Goal: Information Seeking & Learning: Learn about a topic

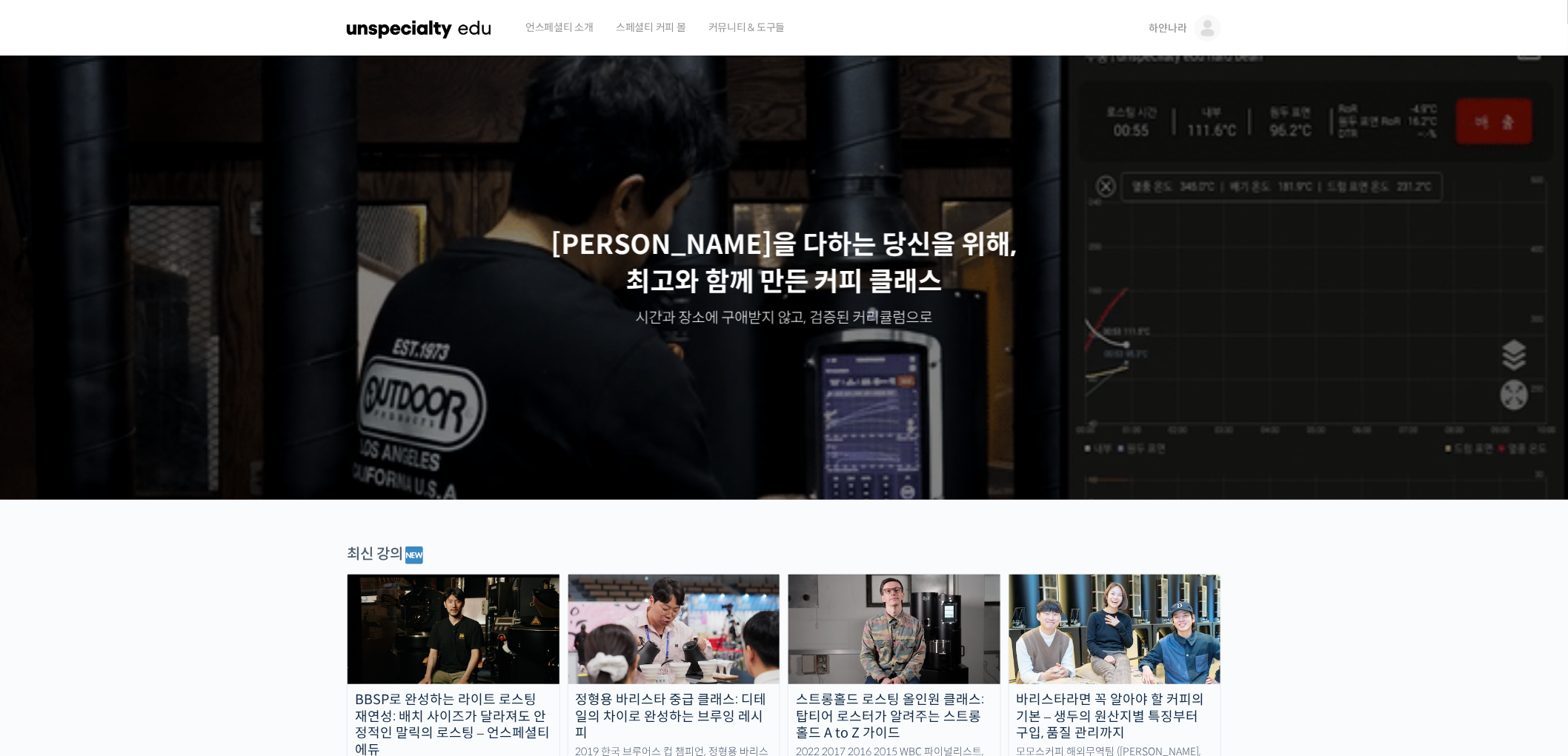
click at [931, 669] on img at bounding box center [894, 630] width 212 height 109
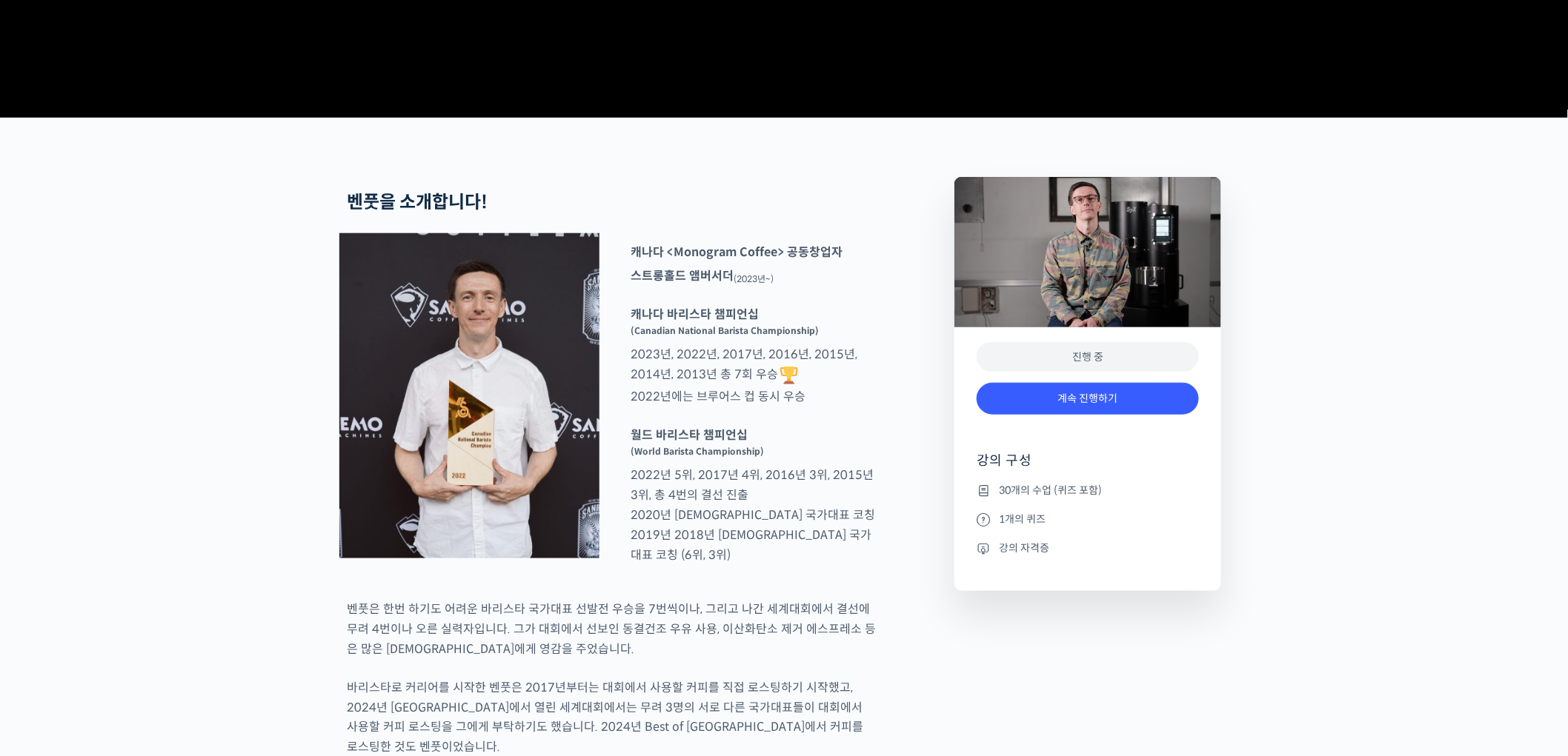
scroll to position [493, 0]
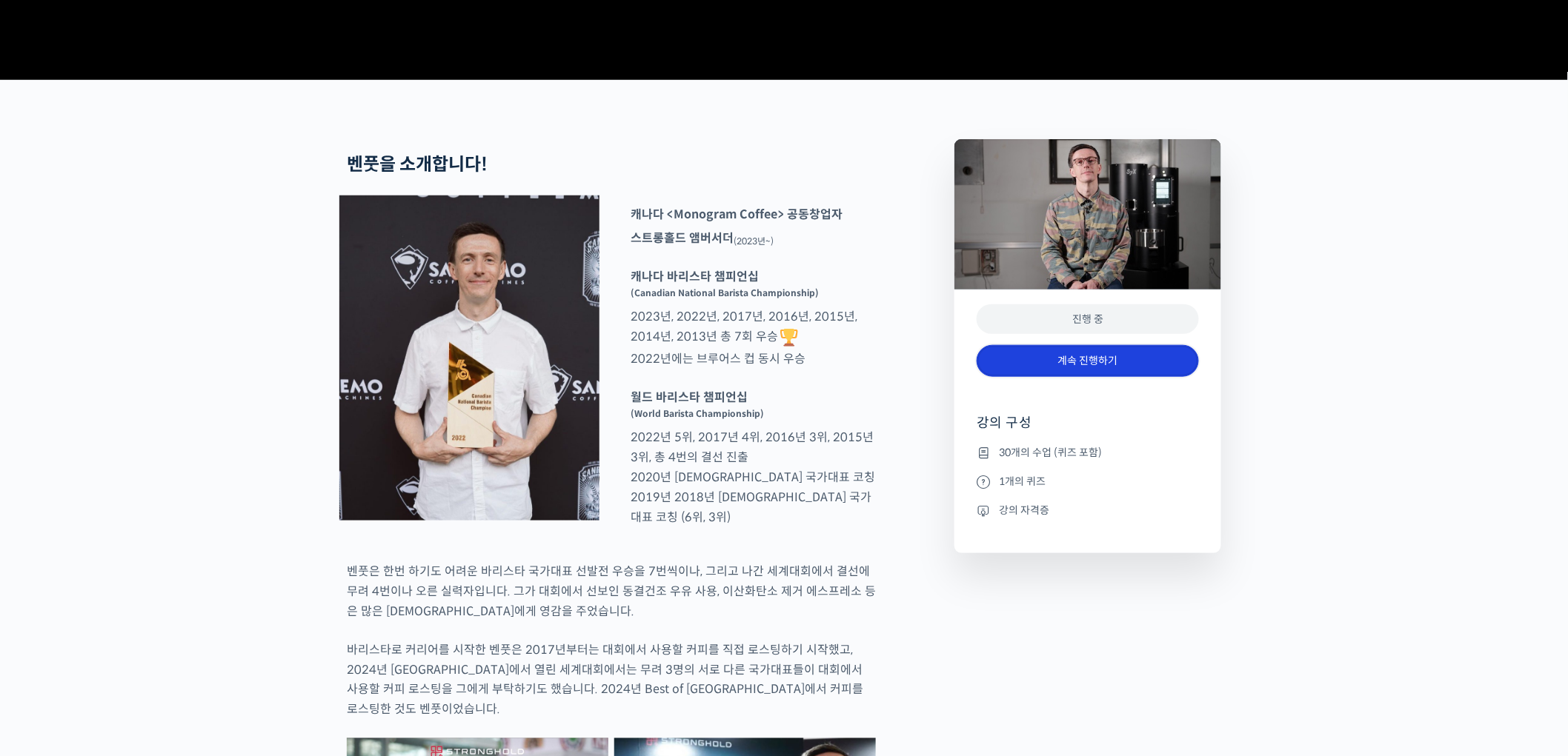
click at [1095, 377] on link "계속 진행하기" at bounding box center [1087, 360] width 222 height 32
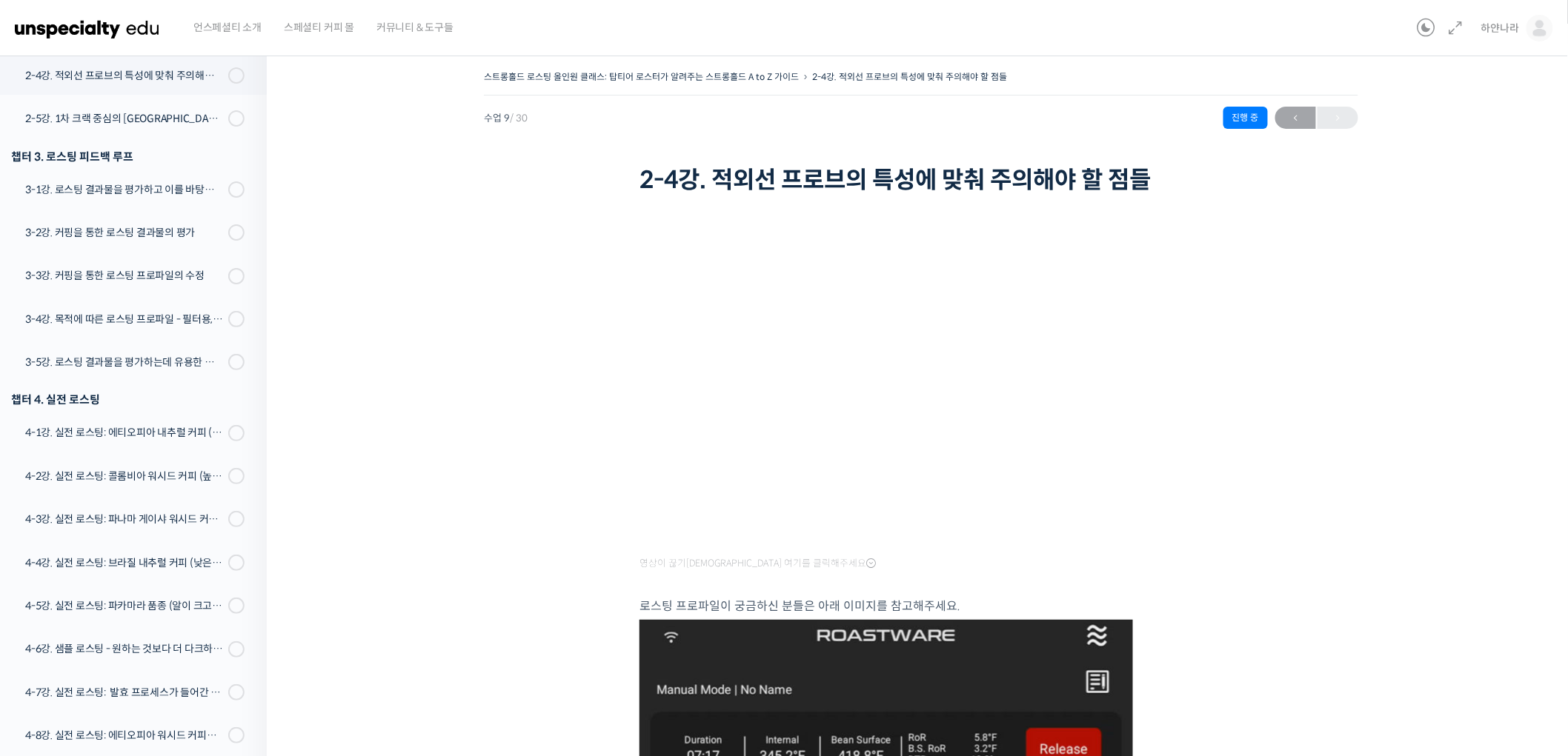
scroll to position [622, 0]
